Goal: Task Accomplishment & Management: Use online tool/utility

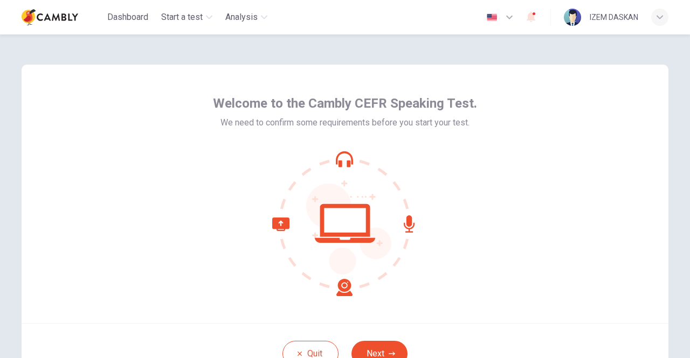
drag, startPoint x: 683, startPoint y: 178, endPoint x: 686, endPoint y: 199, distance: 21.3
click at [686, 199] on div "Welcome to the Cambly CEFR Speaking Test. We need to confirm some requirements …" at bounding box center [345, 196] width 690 height 324
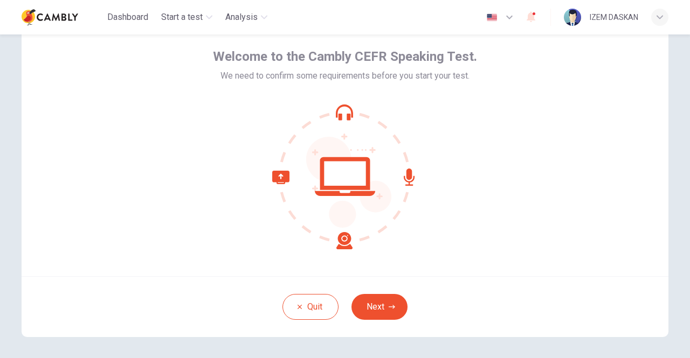
scroll to position [53, 0]
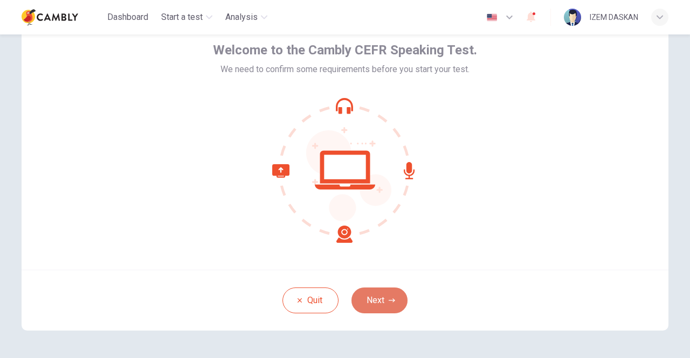
click at [383, 305] on button "Next" at bounding box center [379, 301] width 56 height 26
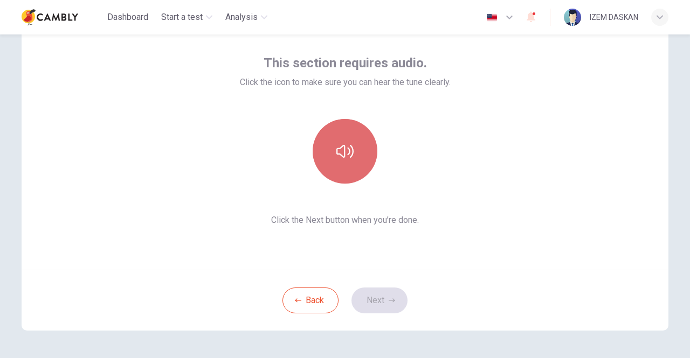
click at [339, 148] on icon "button" at bounding box center [344, 151] width 17 height 17
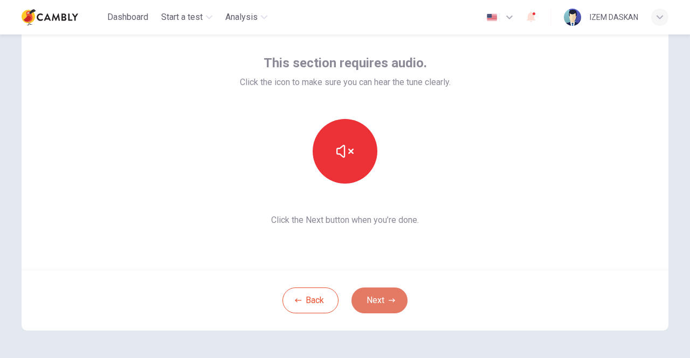
click at [389, 303] on icon "button" at bounding box center [391, 300] width 6 height 6
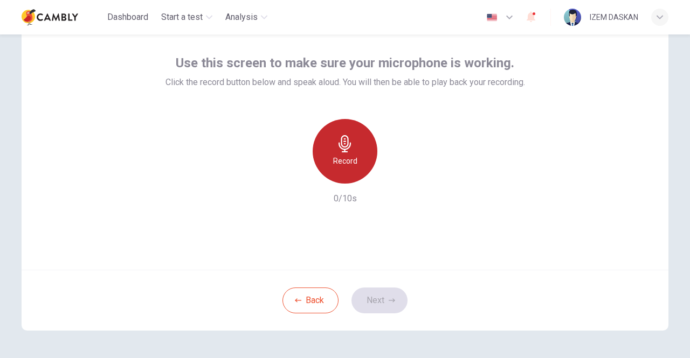
click at [343, 156] on h6 "Record" at bounding box center [345, 161] width 24 height 13
click at [349, 155] on h6 "Record" at bounding box center [345, 161] width 24 height 13
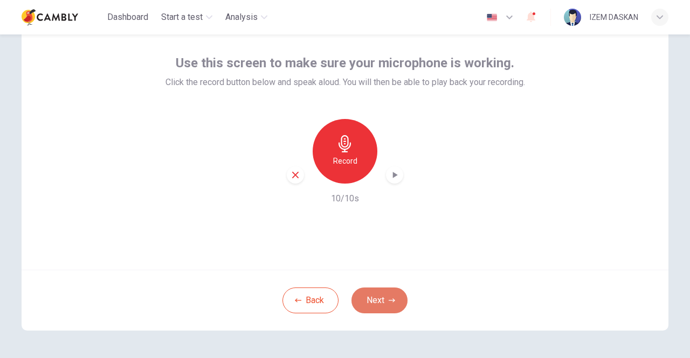
click at [385, 299] on button "Next" at bounding box center [379, 301] width 56 height 26
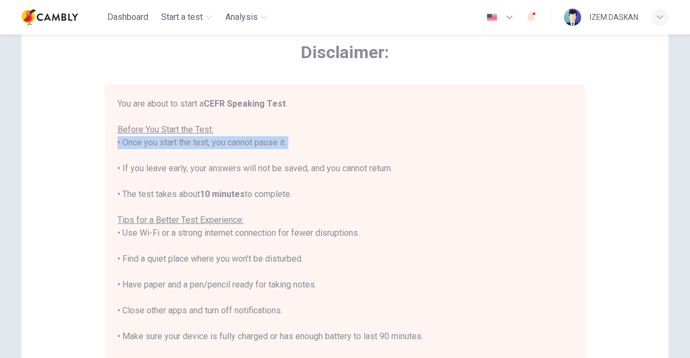
drag, startPoint x: 558, startPoint y: 157, endPoint x: 570, endPoint y: 137, distance: 23.5
click at [570, 137] on div "You are about to start a CEFR Speaking Test . Before You Start the Test: • Once…" at bounding box center [346, 241] width 459 height 286
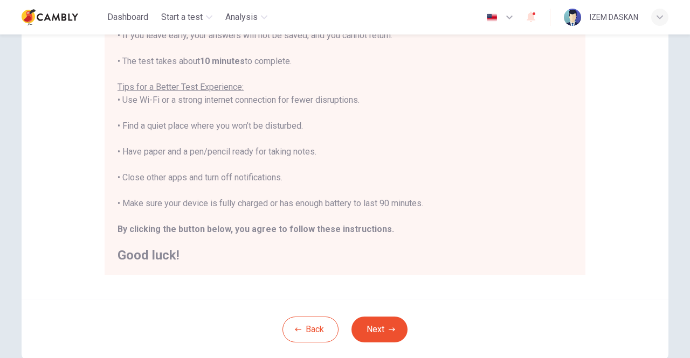
scroll to position [240, 0]
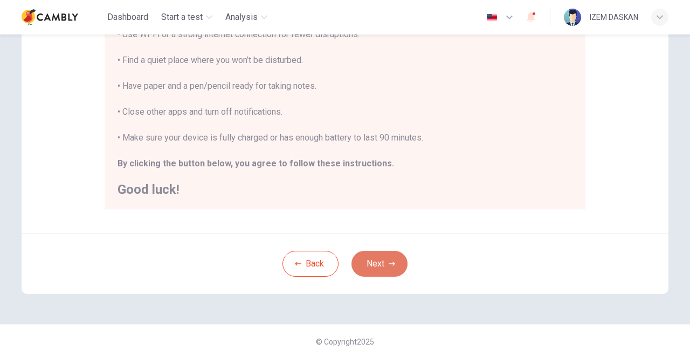
click at [383, 265] on button "Next" at bounding box center [379, 264] width 56 height 26
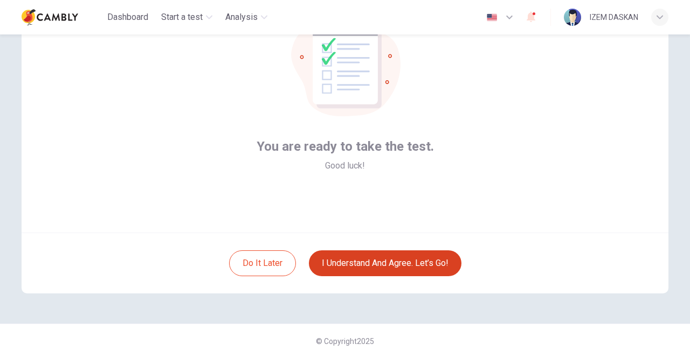
scroll to position [90, 0]
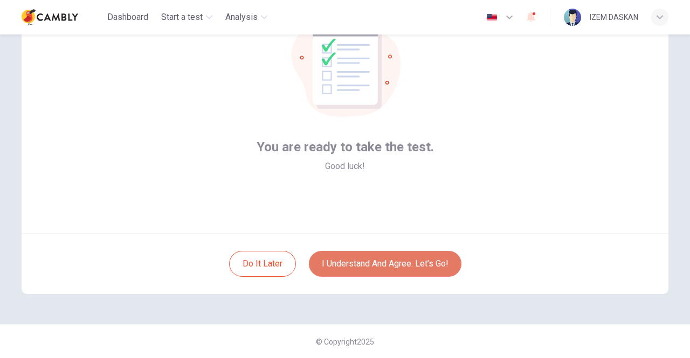
click at [383, 265] on button "I understand and agree. Let’s go!" at bounding box center [385, 264] width 152 height 26
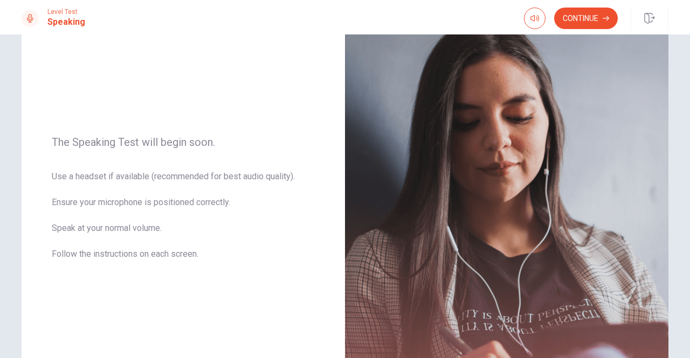
scroll to position [86, 0]
click at [591, 16] on button "Continue" at bounding box center [586, 19] width 64 height 22
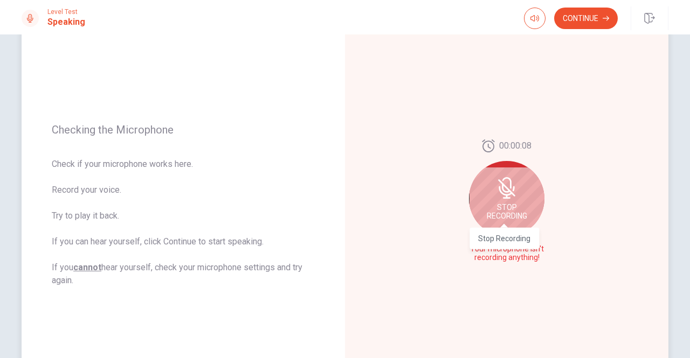
click at [500, 210] on span "Stop Recording" at bounding box center [507, 211] width 40 height 17
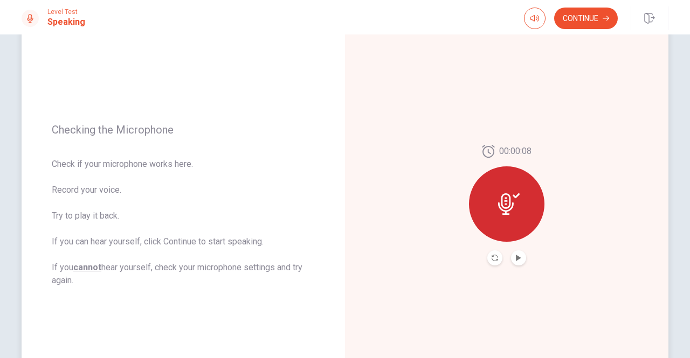
click at [495, 198] on div at bounding box center [506, 203] width 75 height 75
click at [497, 259] on button "Record Again" at bounding box center [494, 258] width 15 height 15
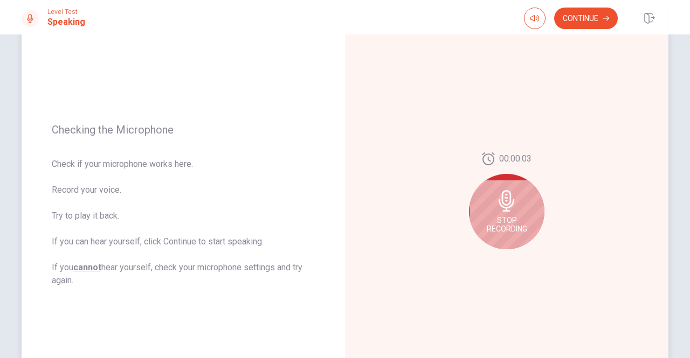
click at [509, 213] on div "Stop Recording" at bounding box center [506, 211] width 75 height 75
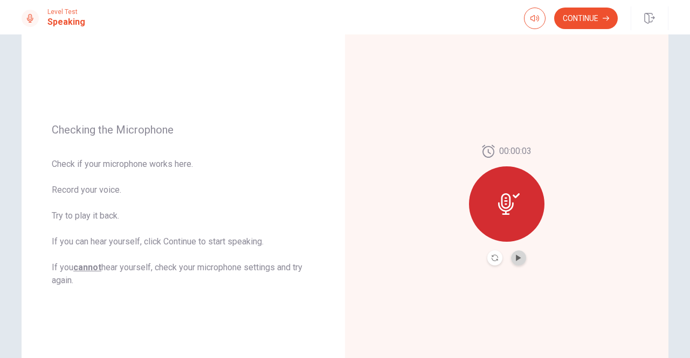
click at [511, 262] on button "Play Audio" at bounding box center [518, 258] width 15 height 15
click at [591, 21] on button "Continue" at bounding box center [586, 19] width 64 height 22
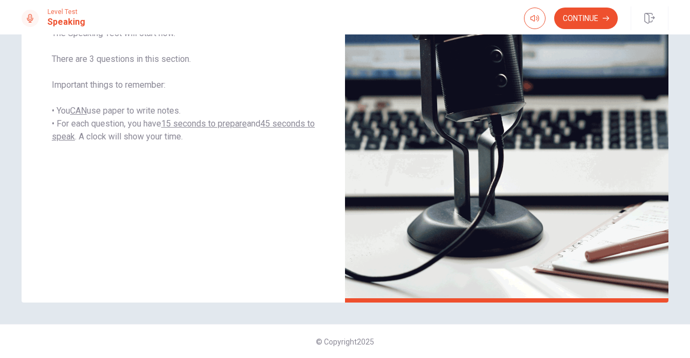
scroll to position [0, 0]
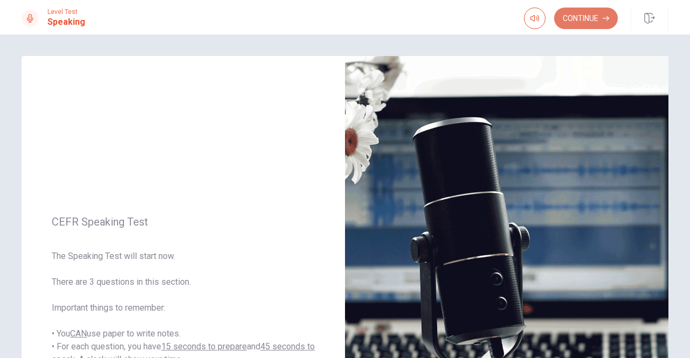
click at [607, 15] on button "Continue" at bounding box center [586, 19] width 64 height 22
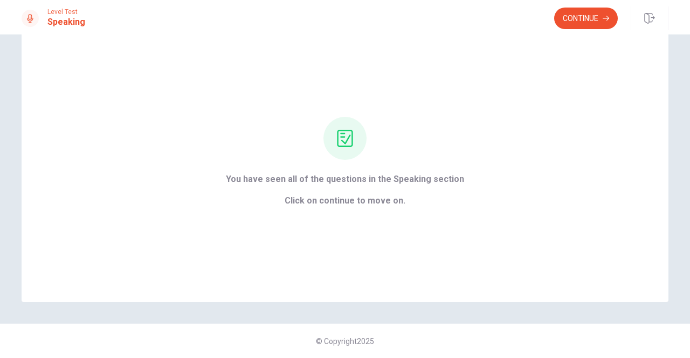
scroll to position [33, 0]
click at [369, 199] on span "Click on continue to move on." at bounding box center [345, 201] width 238 height 13
click at [587, 13] on button "Continue" at bounding box center [586, 19] width 64 height 22
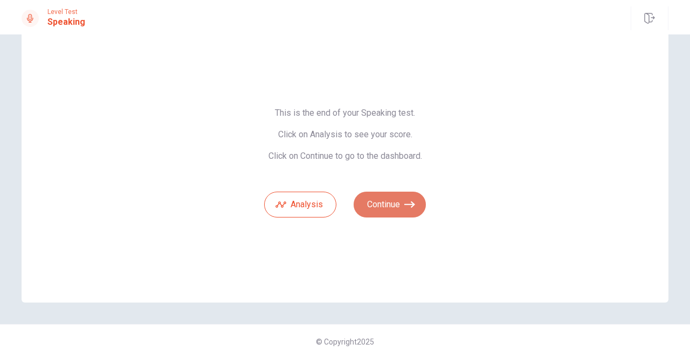
click at [405, 204] on icon "button" at bounding box center [409, 205] width 11 height 6
